Goal: Information Seeking & Learning: Learn about a topic

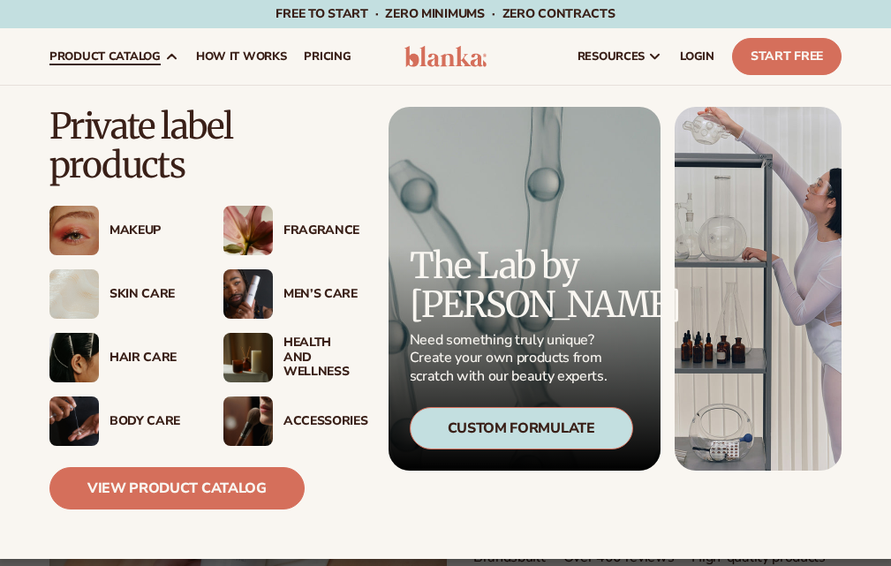
click at [153, 234] on div "Makeup" at bounding box center [149, 231] width 79 height 15
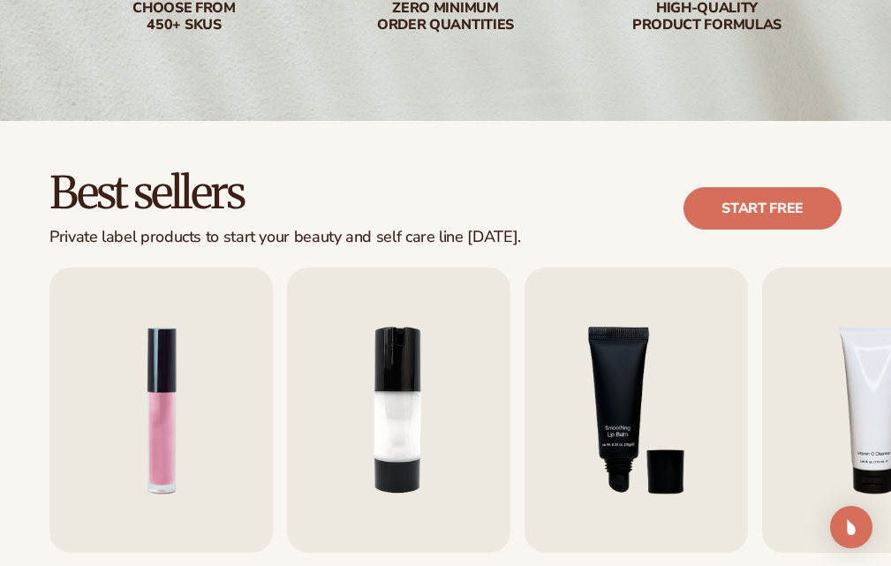
scroll to position [618, 0]
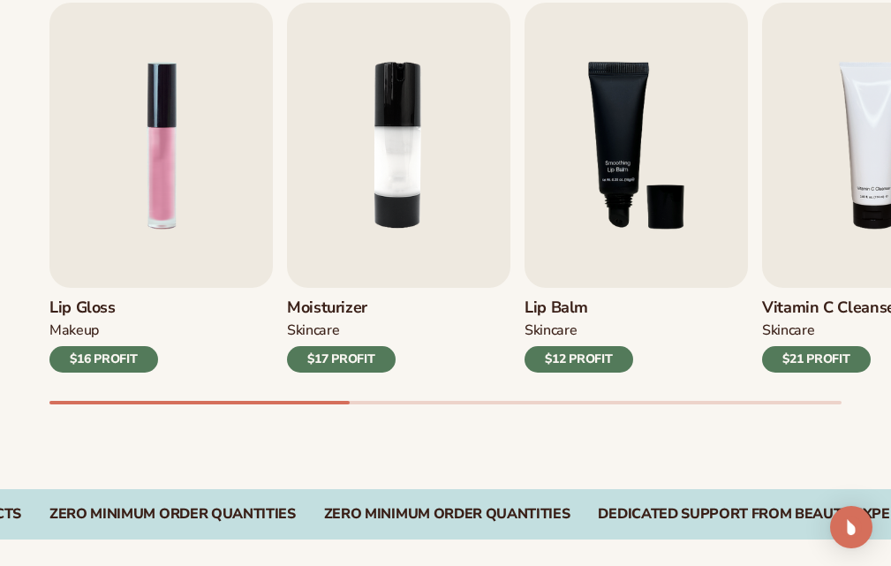
click at [373, 362] on div "$17 PROFIT" at bounding box center [341, 359] width 109 height 27
click at [391, 262] on img "2 / 9" at bounding box center [399, 145] width 224 height 285
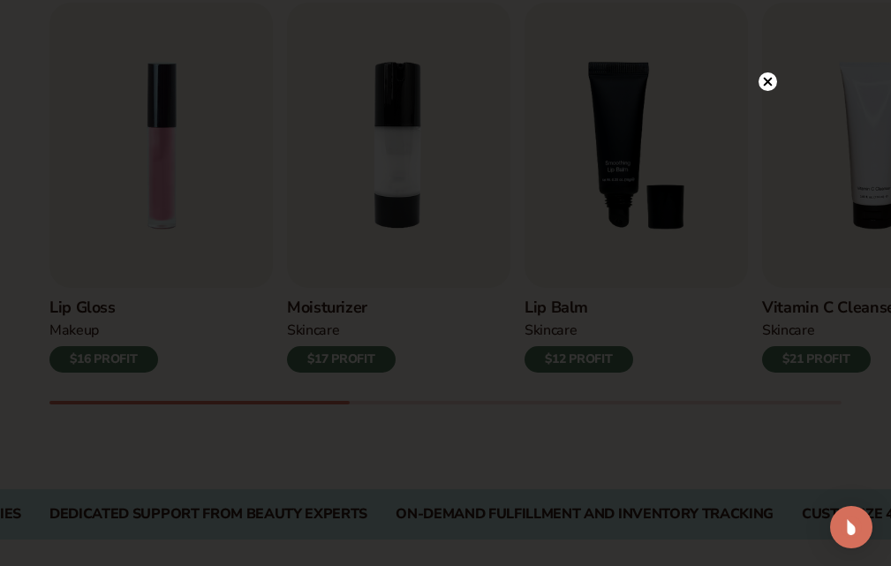
click at [765, 82] on circle at bounding box center [768, 81] width 19 height 19
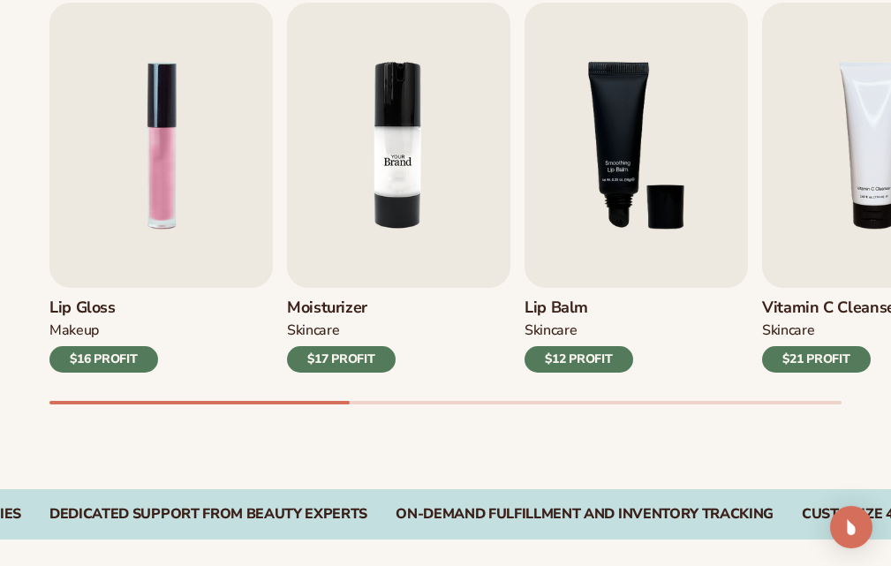
click at [449, 176] on img "2 / 9" at bounding box center [399, 145] width 224 height 285
click at [377, 272] on img "2 / 9" at bounding box center [399, 145] width 224 height 285
click at [338, 352] on div "$17 PROFIT" at bounding box center [341, 359] width 109 height 27
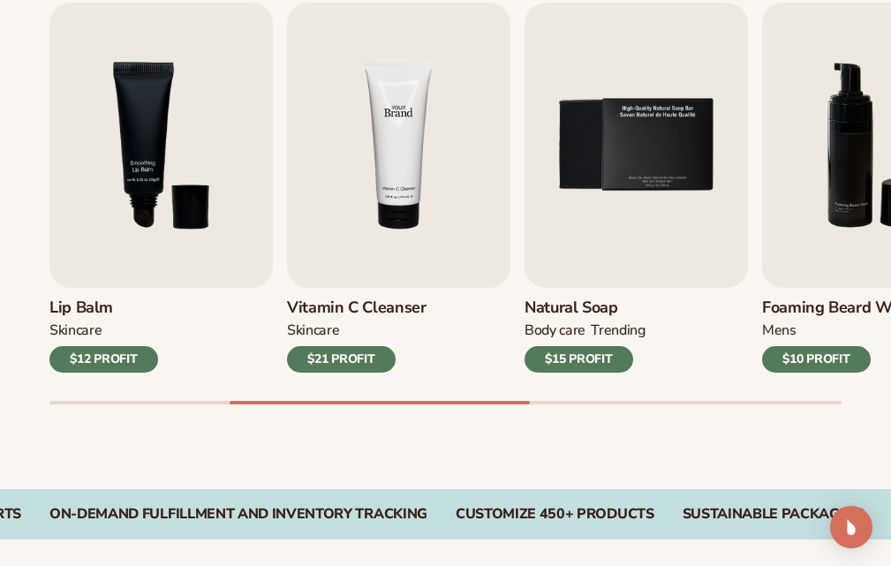
click at [369, 163] on img "4 / 9" at bounding box center [399, 145] width 224 height 285
click at [369, 164] on img "4 / 9" at bounding box center [399, 145] width 224 height 285
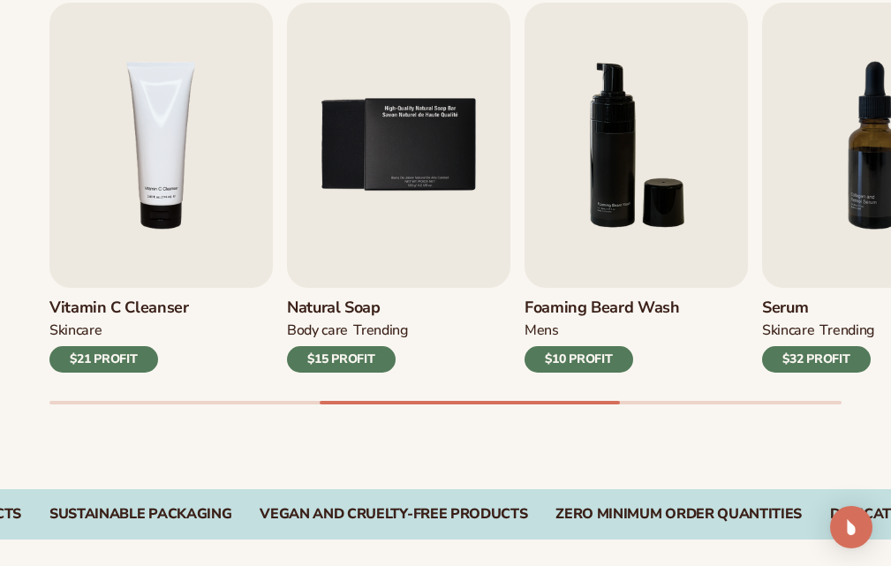
click at [822, 360] on div "$32 PROFIT" at bounding box center [816, 359] width 109 height 27
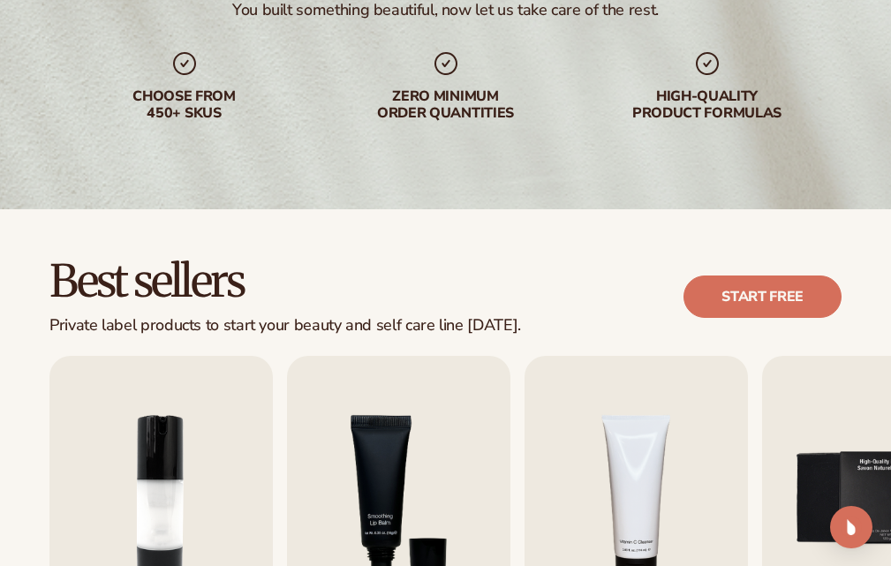
scroll to position [0, 0]
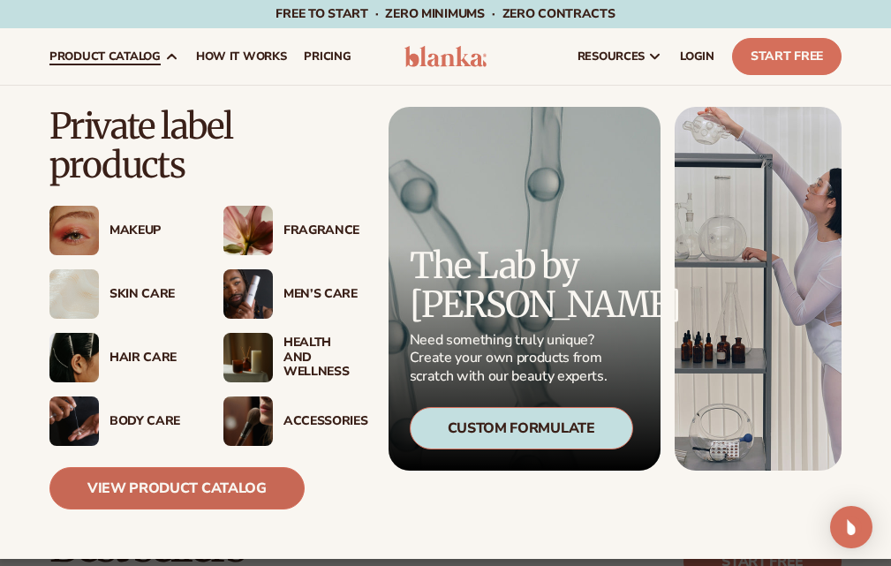
click at [209, 495] on link "View Product Catalog" at bounding box center [176, 488] width 255 height 42
